Goal: Task Accomplishment & Management: Manage account settings

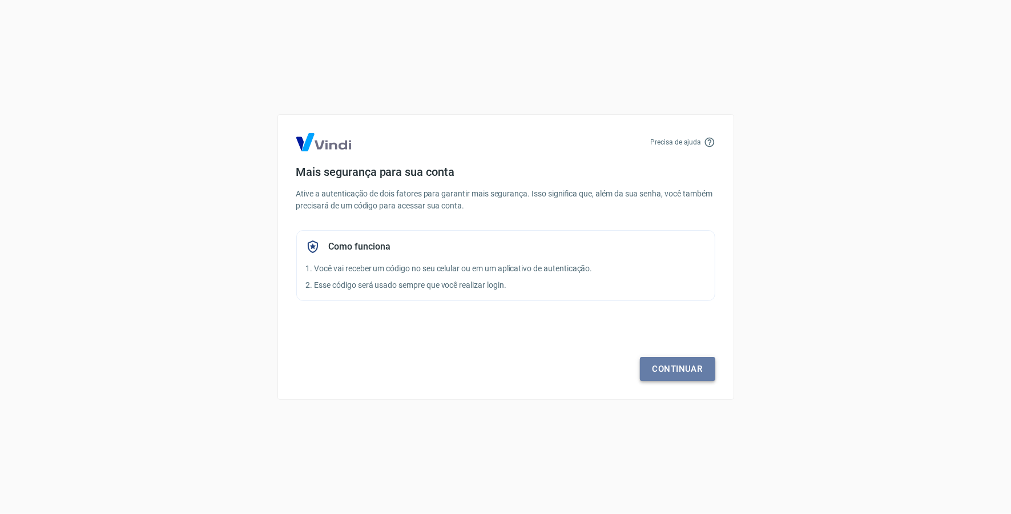
click at [680, 375] on link "Continuar" at bounding box center [677, 369] width 75 height 24
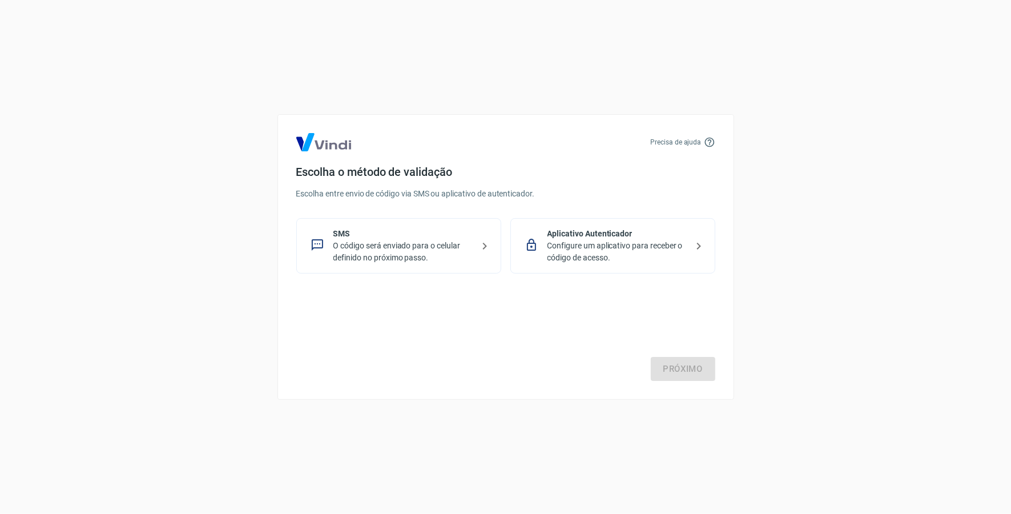
click at [612, 248] on p "Configure um aplicativo para receber o código de acesso." at bounding box center [617, 252] width 140 height 24
click at [685, 372] on link "Próximo" at bounding box center [683, 369] width 64 height 24
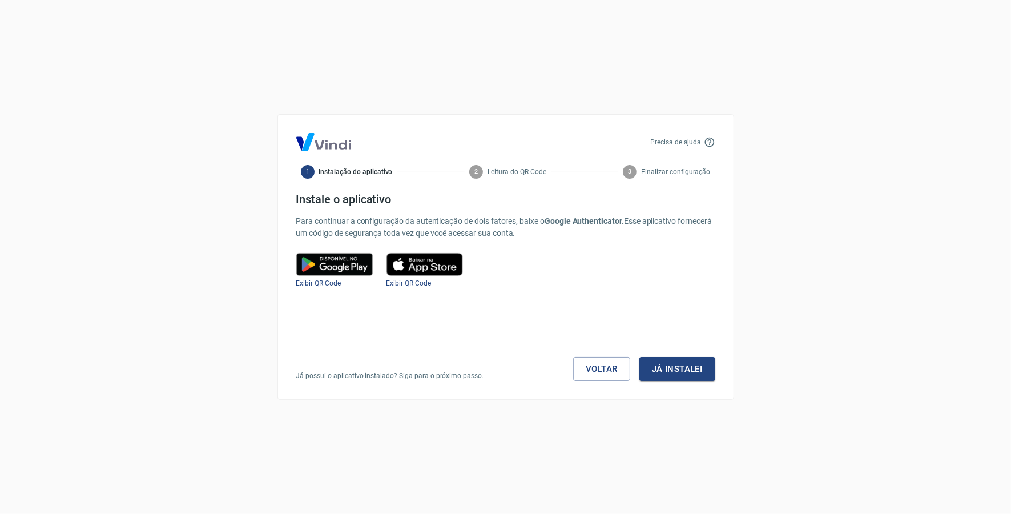
click at [685, 372] on button "Já instalei" at bounding box center [677, 369] width 76 height 24
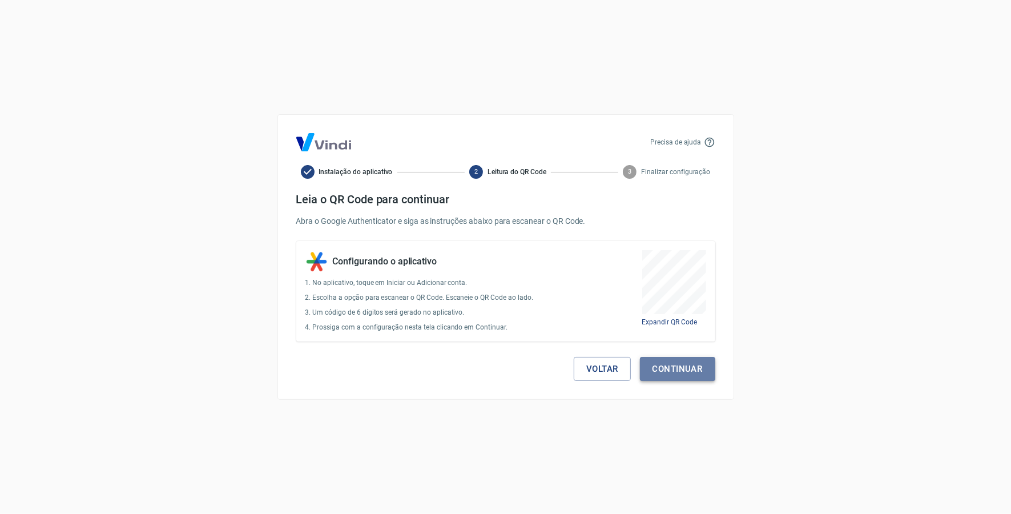
click at [673, 373] on button "Continuar" at bounding box center [677, 369] width 75 height 24
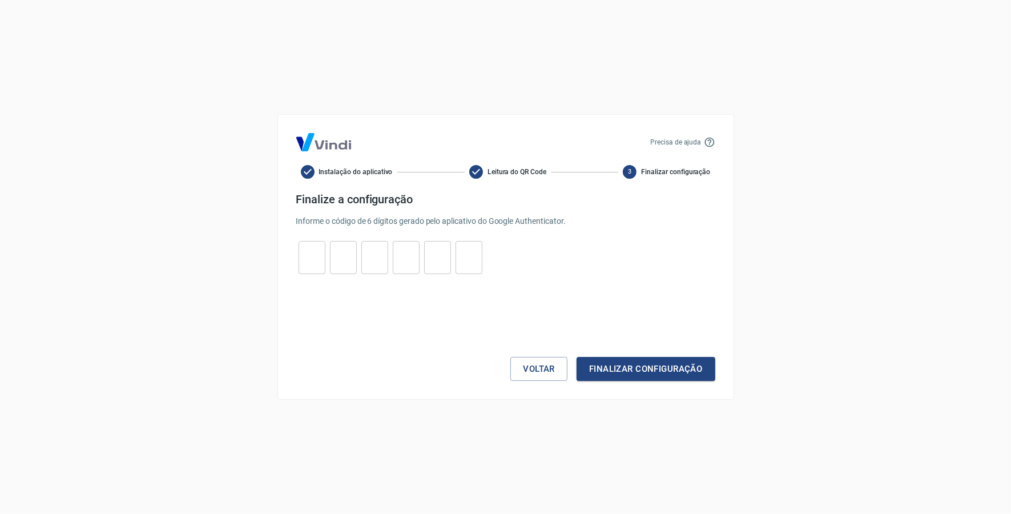
click at [315, 262] on input "tel" at bounding box center [312, 257] width 27 height 25
type input "1"
type input "5"
type input "1"
type input "7"
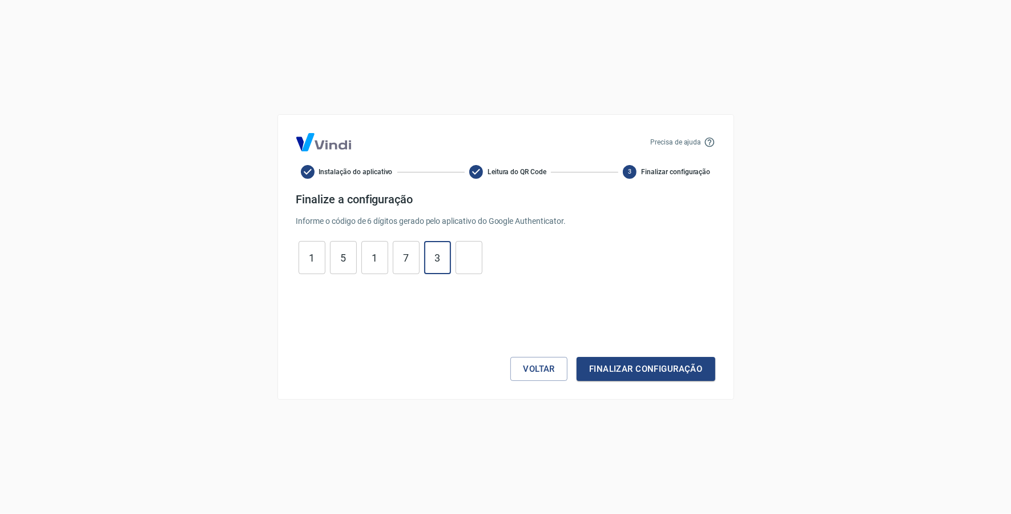
type input "3"
type input "0"
click at [657, 374] on button "Finalizar configuração" at bounding box center [645, 369] width 138 height 24
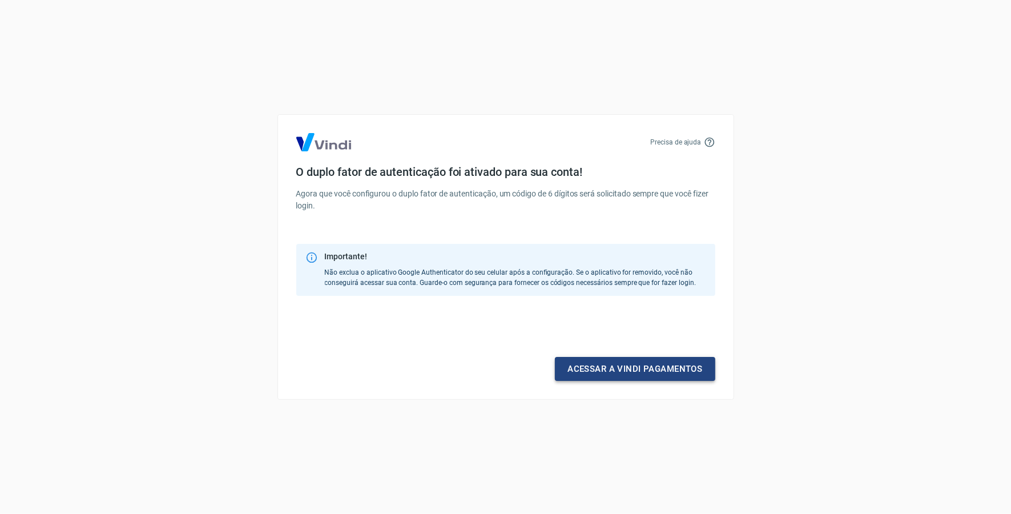
click at [675, 373] on link "Acessar a Vindi pagamentos" at bounding box center [635, 369] width 160 height 24
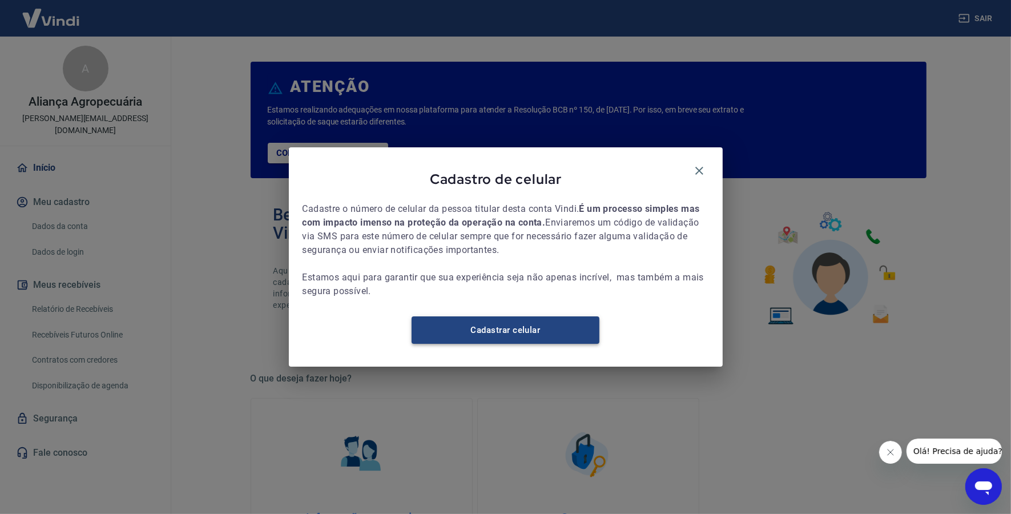
click at [530, 333] on link "Cadastrar celular" at bounding box center [506, 329] width 188 height 27
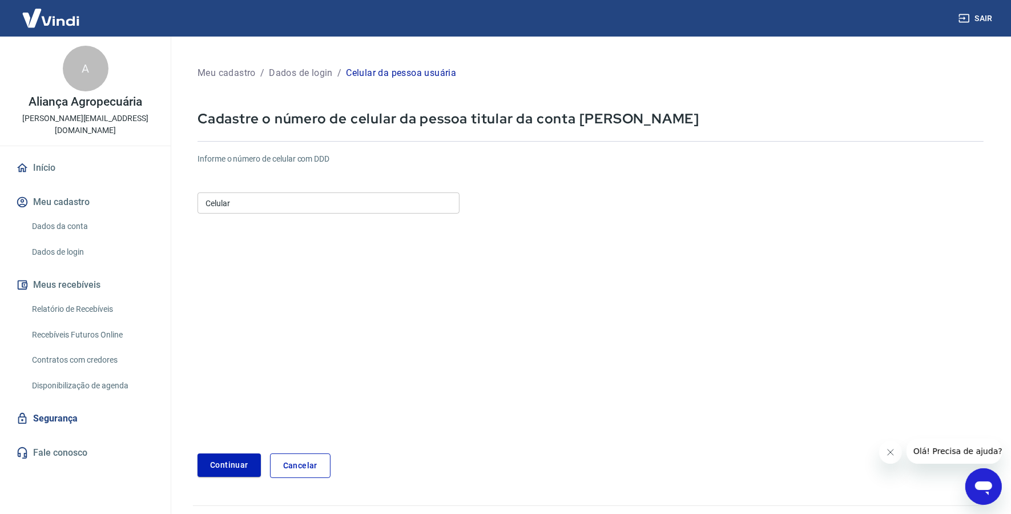
click at [404, 211] on input "Celular" at bounding box center [328, 202] width 262 height 21
click at [228, 470] on button "Continuar" at bounding box center [228, 464] width 63 height 23
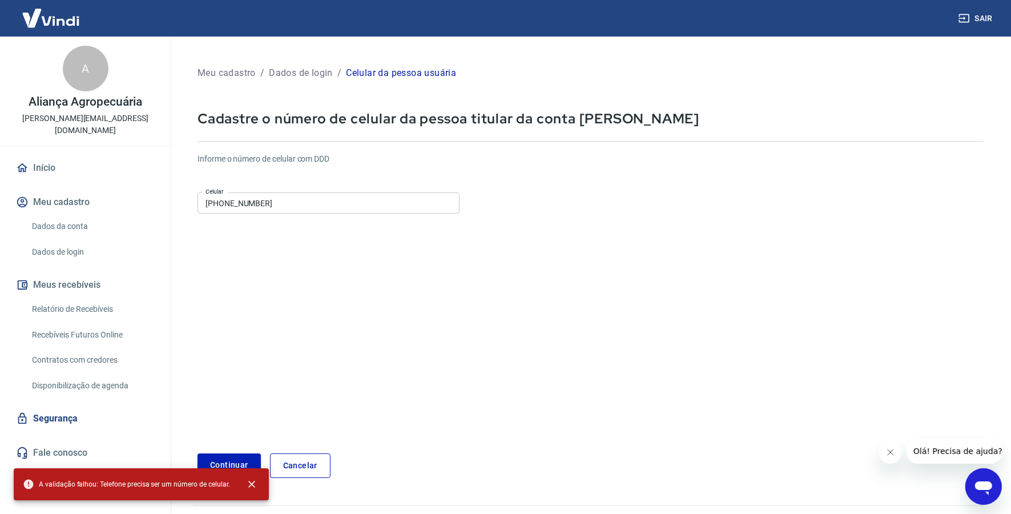
click at [283, 204] on input "[PHONE_NUMBER]" at bounding box center [328, 202] width 262 height 21
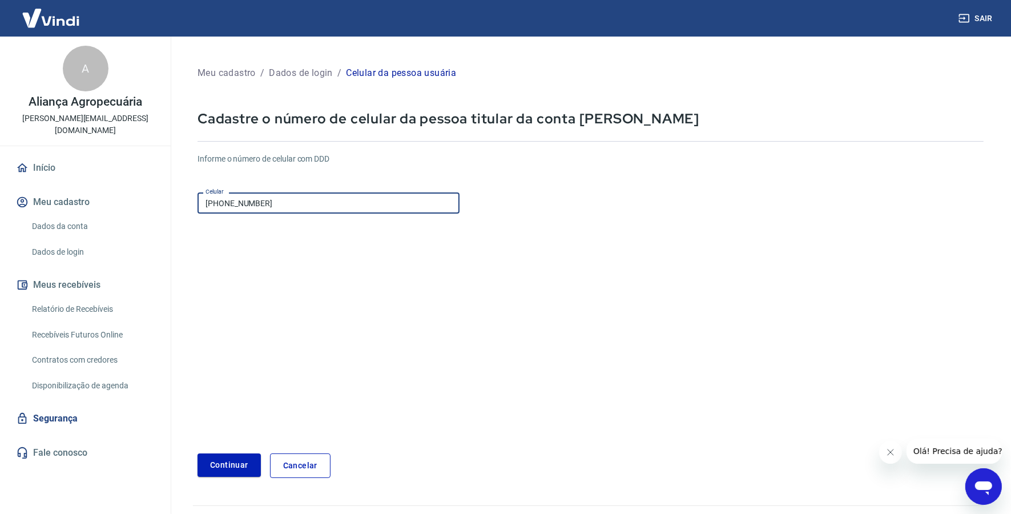
click at [227, 202] on input "[PHONE_NUMBER]" at bounding box center [328, 202] width 262 height 21
type input "[PHONE_NUMBER]"
click at [237, 473] on button "Continuar" at bounding box center [228, 464] width 63 height 23
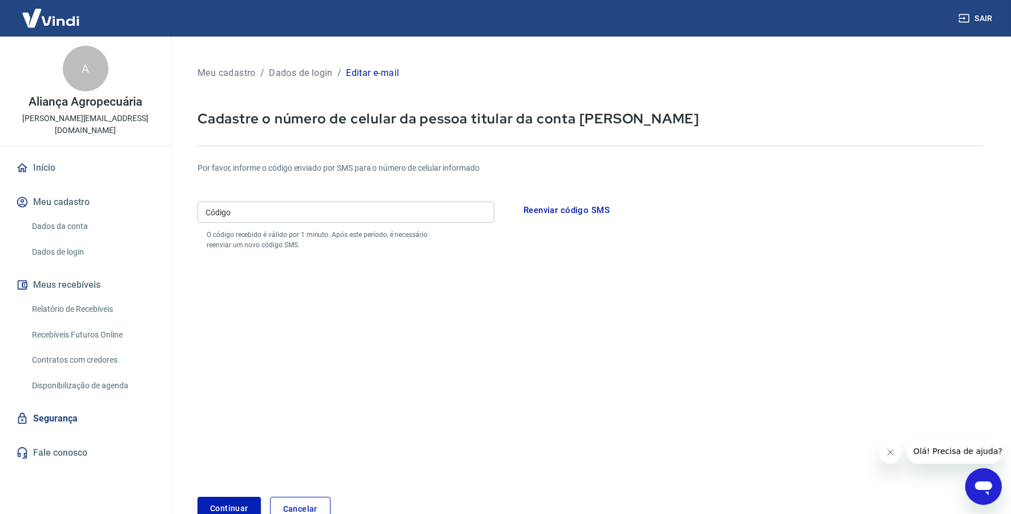
click at [463, 205] on input "Código" at bounding box center [345, 211] width 297 height 21
type input "211743"
click at [243, 508] on button "Continuar" at bounding box center [228, 508] width 63 height 23
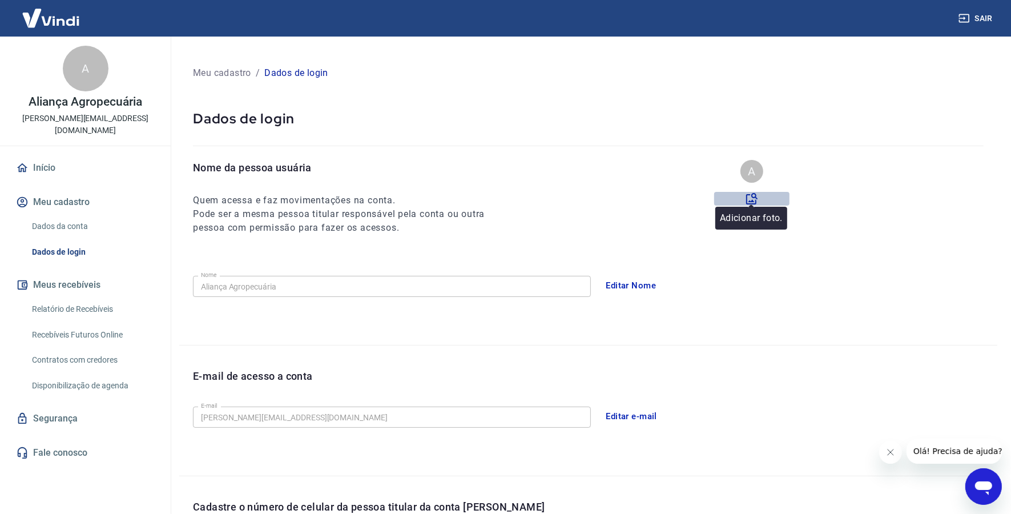
click at [752, 198] on icon at bounding box center [752, 199] width 14 height 14
click at [0, 0] on input "file" at bounding box center [0, 0] width 0 height 0
click at [749, 197] on icon at bounding box center [752, 199] width 14 height 14
click at [0, 0] on input "file" at bounding box center [0, 0] width 0 height 0
click at [80, 215] on link "Dados da conta" at bounding box center [92, 226] width 130 height 23
